Goal: Complete application form

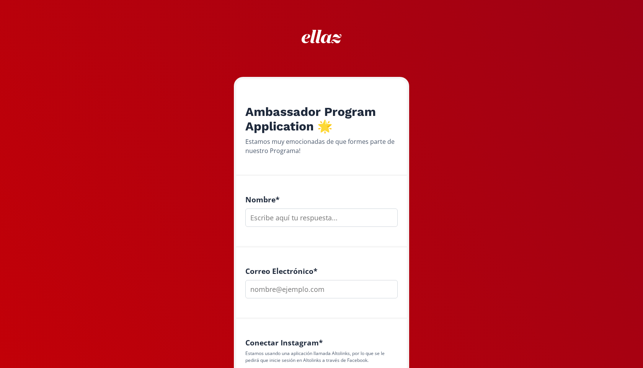
click at [311, 220] on input "text" at bounding box center [321, 217] width 152 height 18
type input "Mar [PERSON_NAME]"
click at [314, 289] on input "email" at bounding box center [321, 289] width 152 height 18
type input "[EMAIL_ADDRESS][DOMAIN_NAME]"
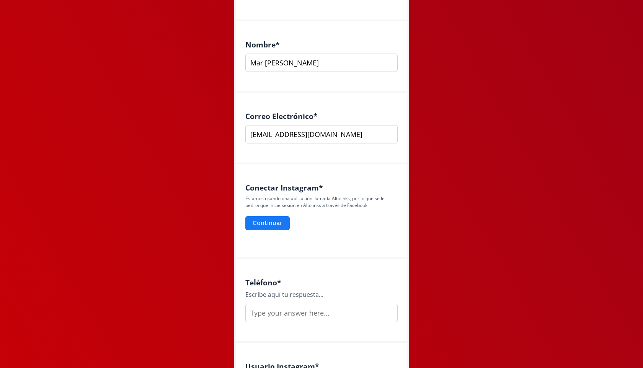
scroll to position [175, 0]
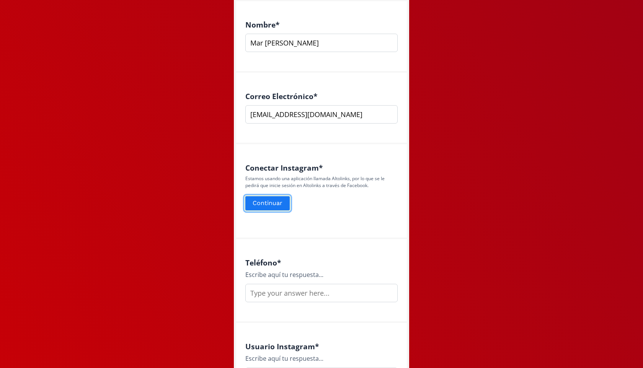
click at [279, 206] on button "Continuar" at bounding box center [267, 203] width 47 height 16
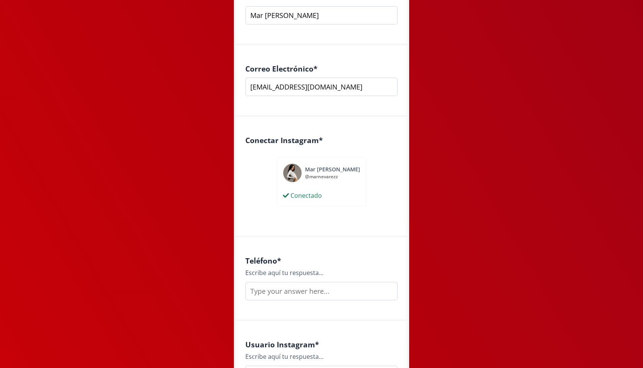
scroll to position [205, 0]
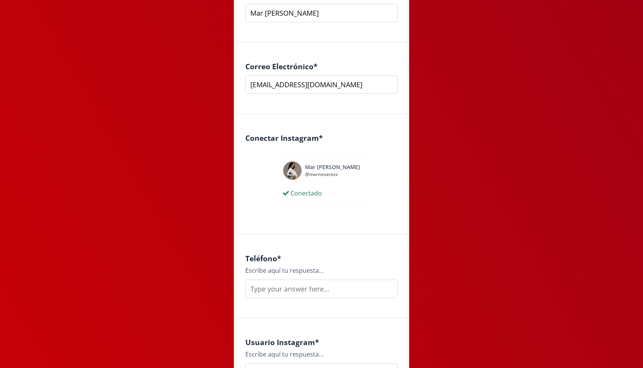
click at [300, 283] on input "text" at bounding box center [321, 289] width 152 height 18
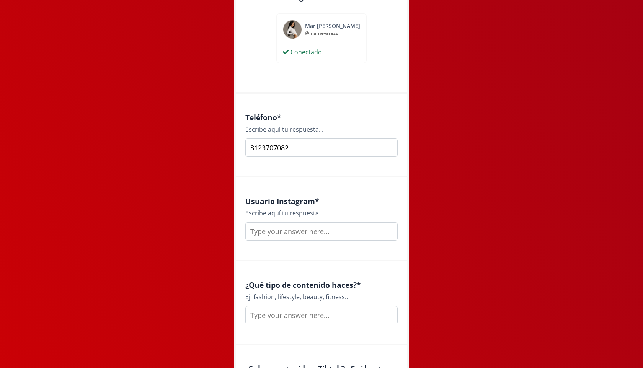
scroll to position [381, 0]
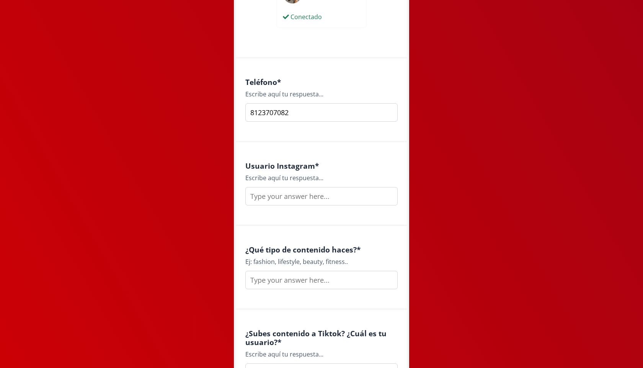
type input "8123707082"
click at [284, 199] on input "text" at bounding box center [321, 196] width 152 height 18
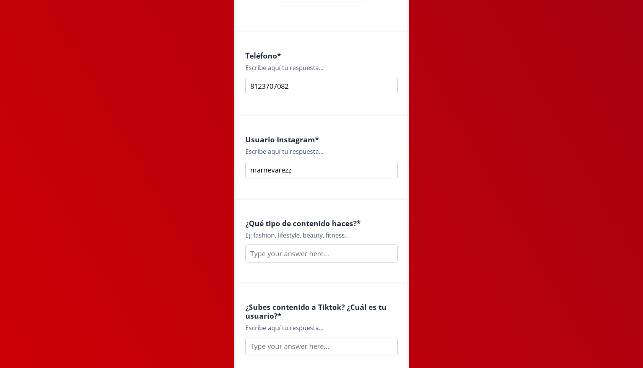
scroll to position [408, 0]
type input "marnevarezz"
click at [304, 247] on input "text" at bounding box center [321, 253] width 152 height 18
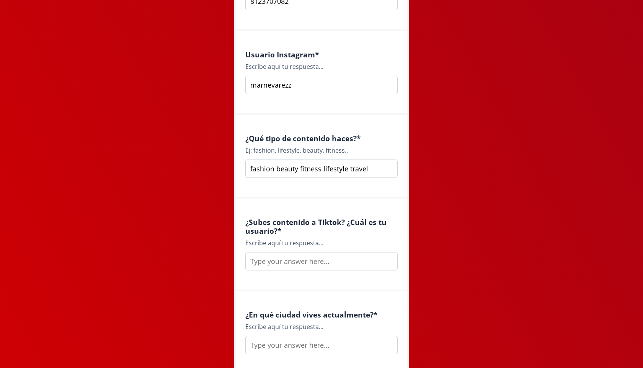
scroll to position [493, 0]
type input "fashion beauty fitness lifestyle travel"
click at [345, 262] on input "text" at bounding box center [321, 261] width 152 height 18
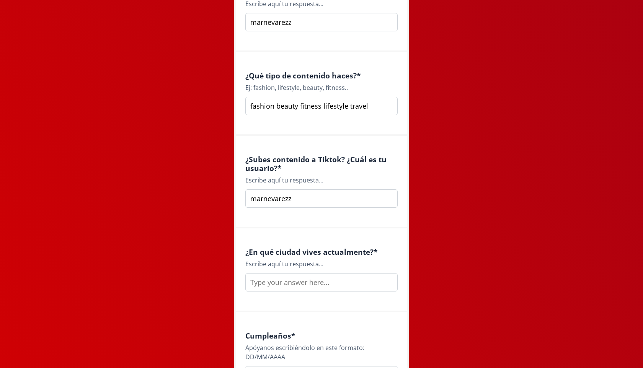
scroll to position [558, 0]
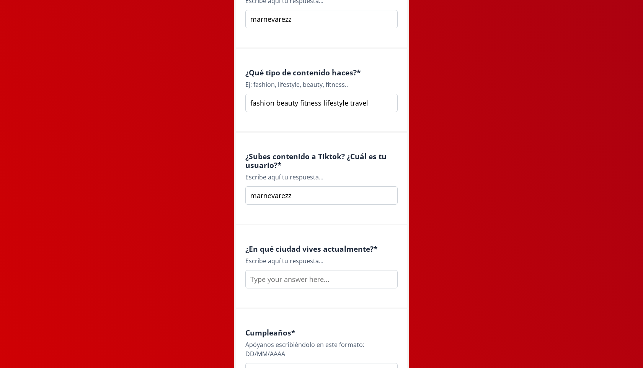
type input "marnevarezz"
click at [309, 274] on input "text" at bounding box center [321, 279] width 152 height 18
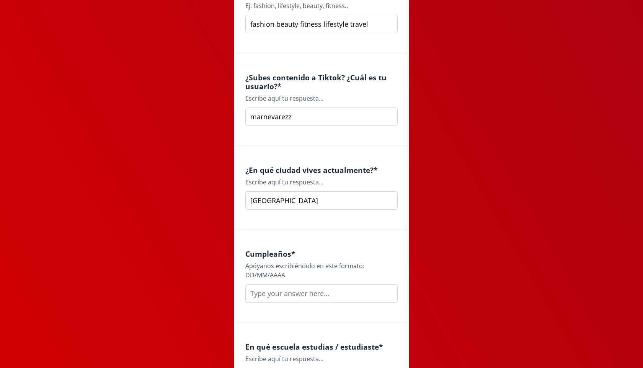
scroll to position [638, 0]
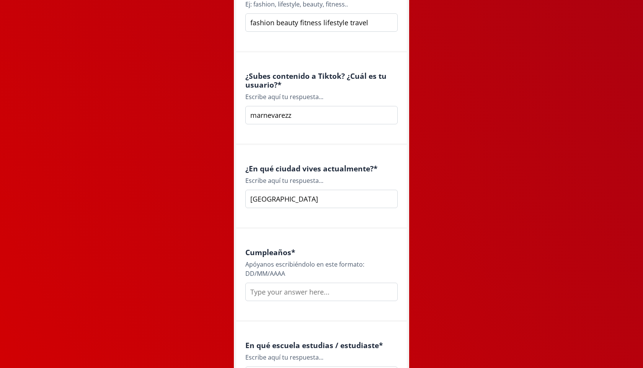
type input "[GEOGRAPHIC_DATA]"
click at [287, 292] on input "text" at bounding box center [321, 292] width 152 height 18
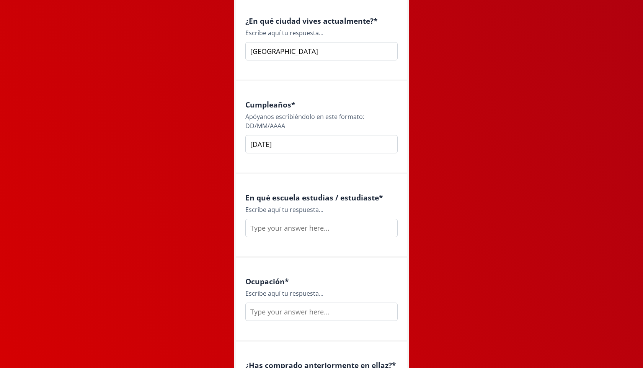
scroll to position [831, 0]
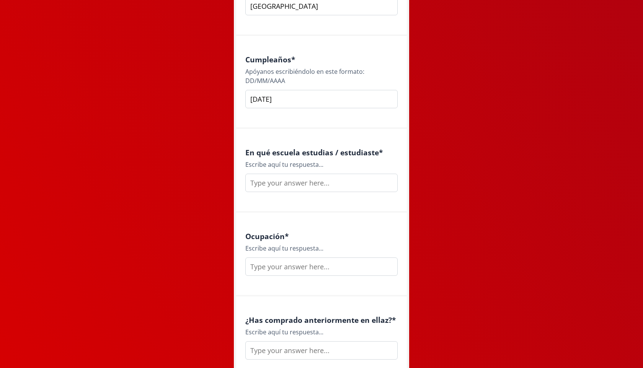
type input "[DATE]"
click at [335, 184] on input "text" at bounding box center [321, 183] width 152 height 18
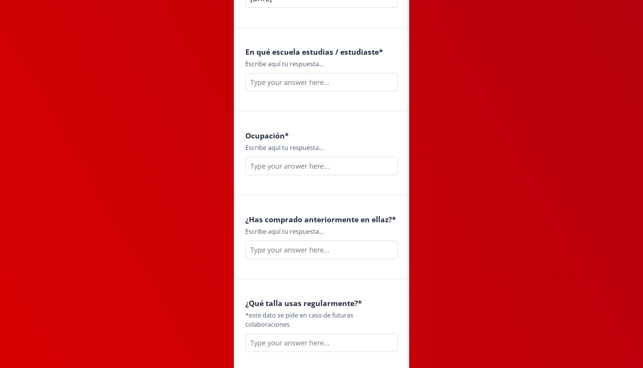
scroll to position [953, 0]
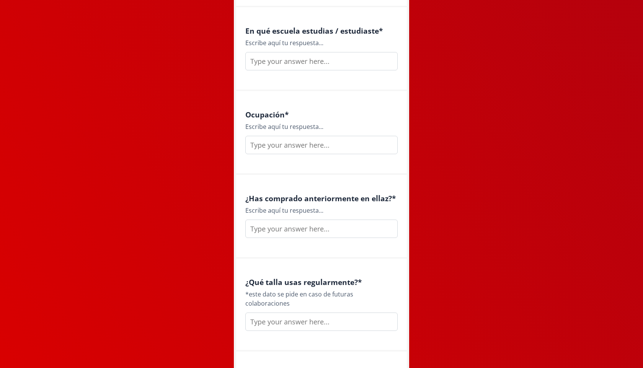
click at [292, 150] on input "text" at bounding box center [321, 145] width 152 height 18
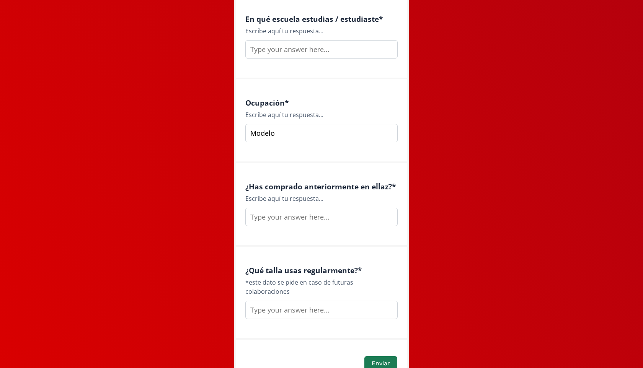
type input "Modelo"
click at [322, 216] on input "text" at bounding box center [321, 217] width 152 height 18
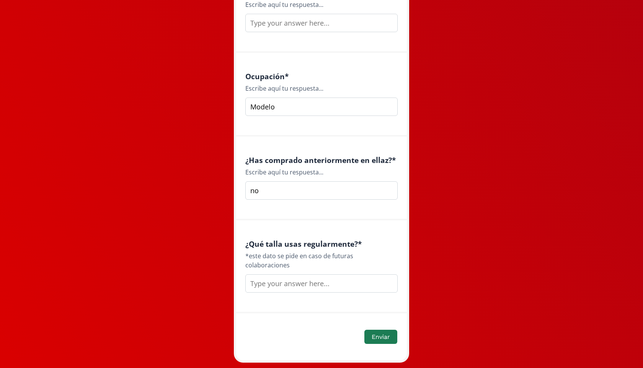
type input "no"
click at [317, 274] on input "text" at bounding box center [321, 283] width 152 height 18
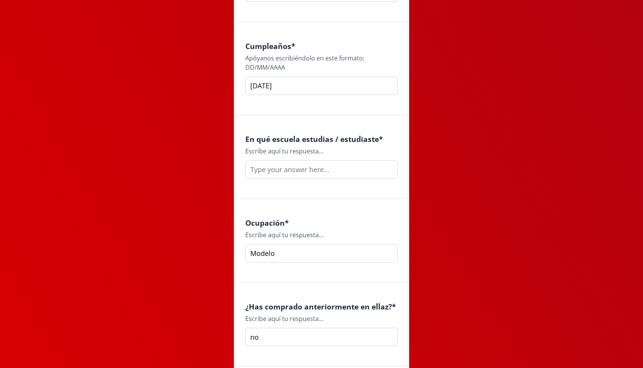
scroll to position [840, 0]
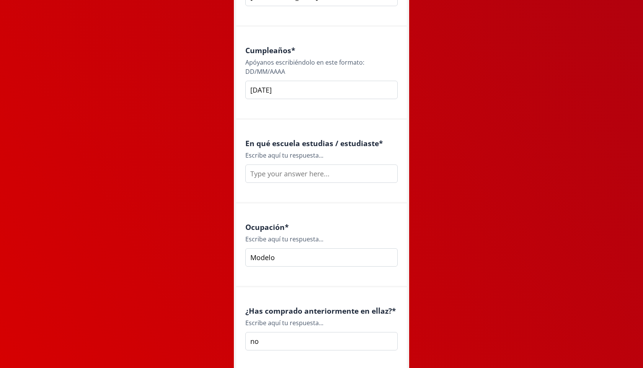
type input "xs"
click at [340, 179] on input "text" at bounding box center [321, 173] width 152 height 18
type input "T"
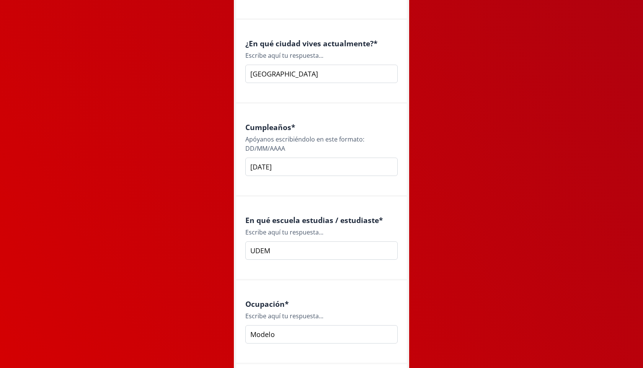
scroll to position [1003, 0]
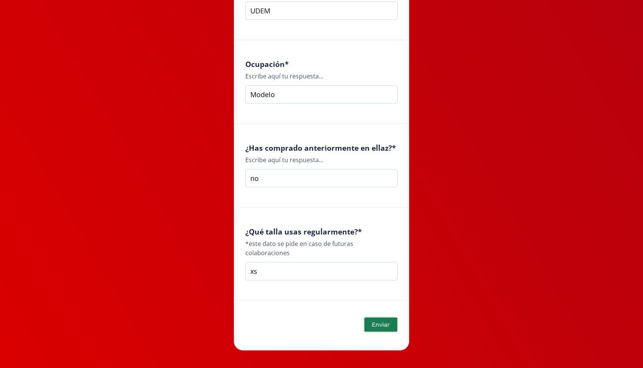
type input "UDEM"
click at [376, 316] on button "Enviar" at bounding box center [380, 324] width 35 height 16
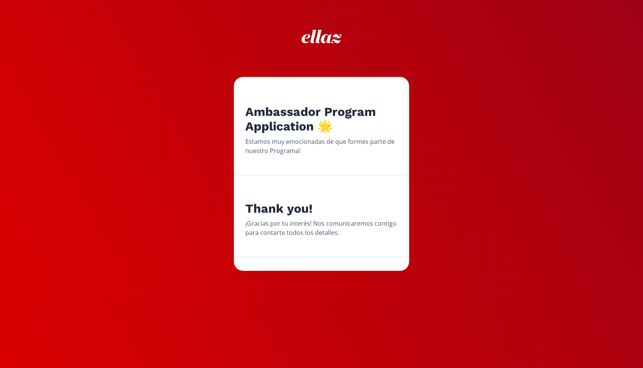
scroll to position [0, 0]
